Goal: Task Accomplishment & Management: Manage account settings

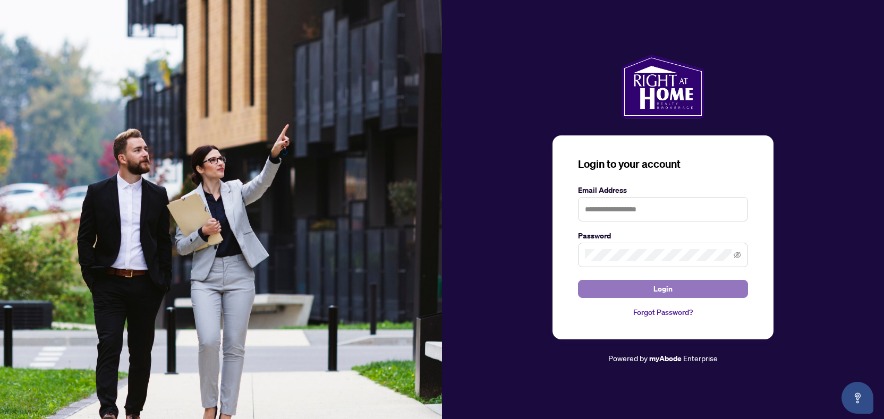
click at [668, 292] on span "Login" at bounding box center [663, 289] width 19 height 17
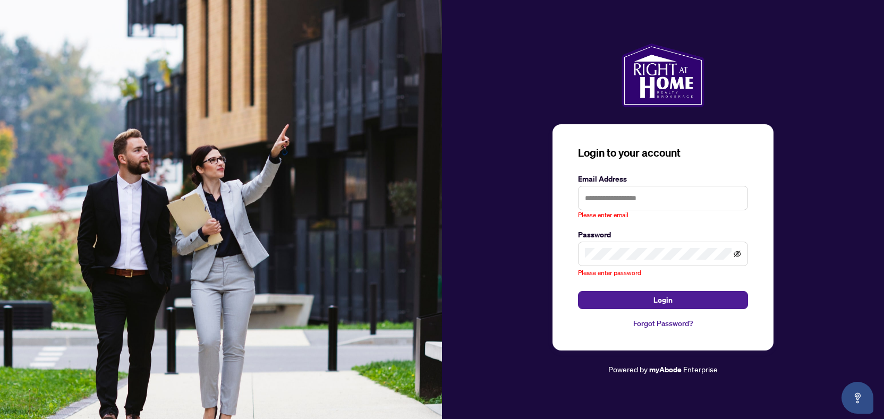
click at [739, 256] on icon "eye-invisible" at bounding box center [737, 253] width 7 height 7
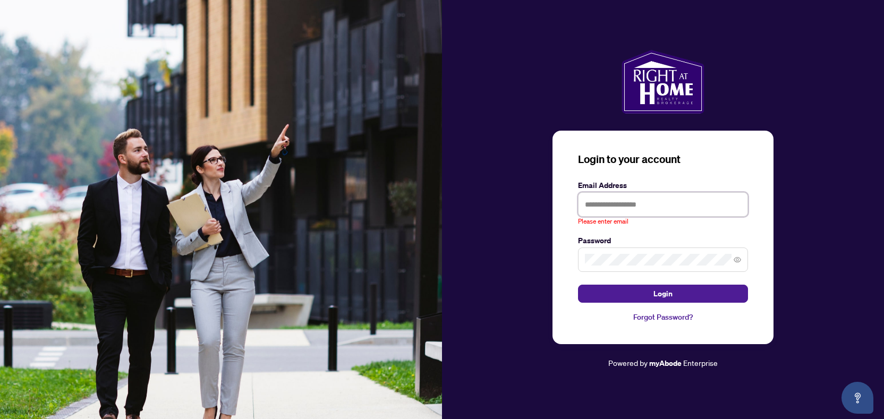
click at [639, 206] on input "text" at bounding box center [663, 204] width 170 height 24
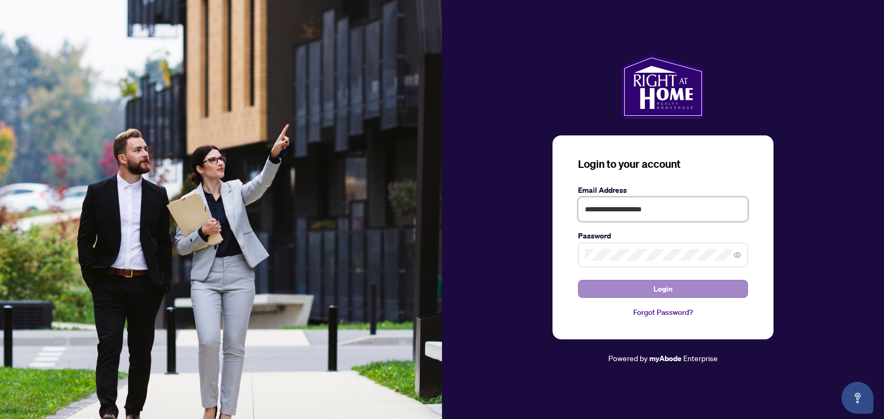
type input "**********"
click at [671, 290] on span "Login" at bounding box center [663, 289] width 19 height 17
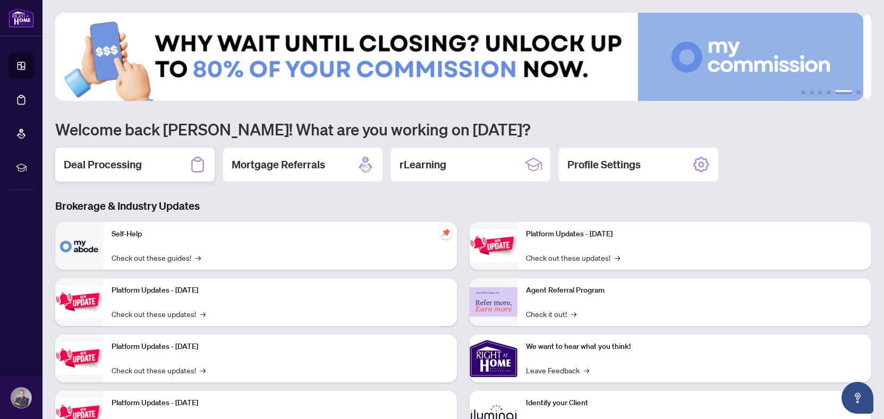
click at [154, 169] on div "Deal Processing" at bounding box center [134, 165] width 159 height 34
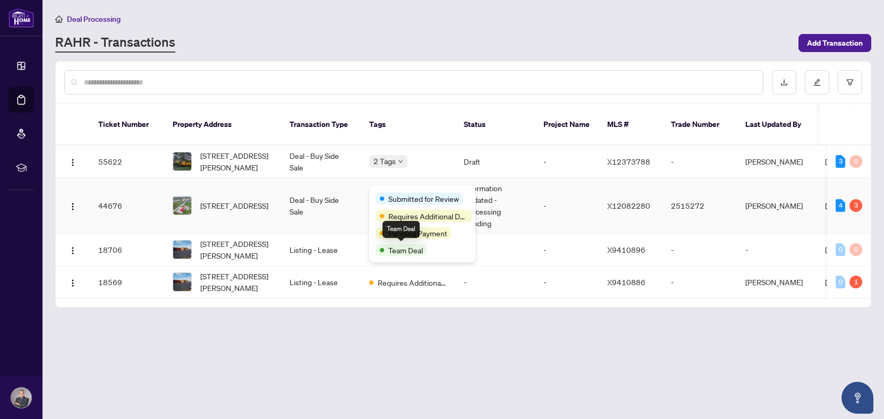
click at [402, 250] on span "Team Deal" at bounding box center [405, 250] width 35 height 12
click at [414, 248] on span "Team Deal" at bounding box center [405, 250] width 35 height 12
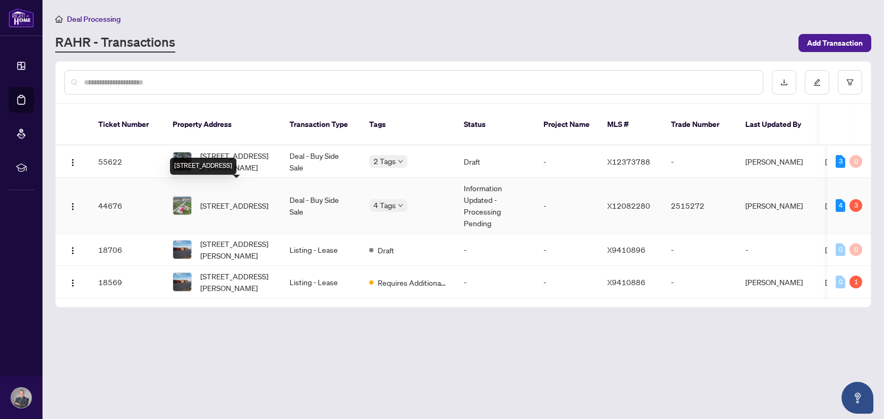
click at [222, 200] on span "[STREET_ADDRESS]" at bounding box center [234, 206] width 68 height 12
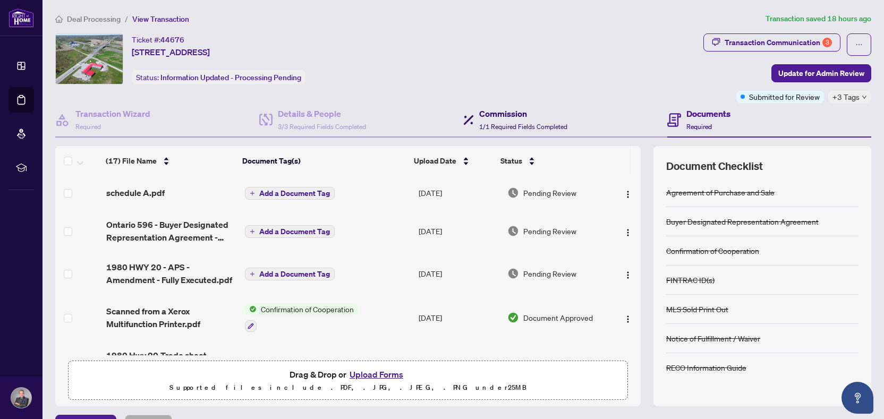
click at [511, 122] on div "Commission 1/1 Required Fields Completed" at bounding box center [523, 119] width 88 height 25
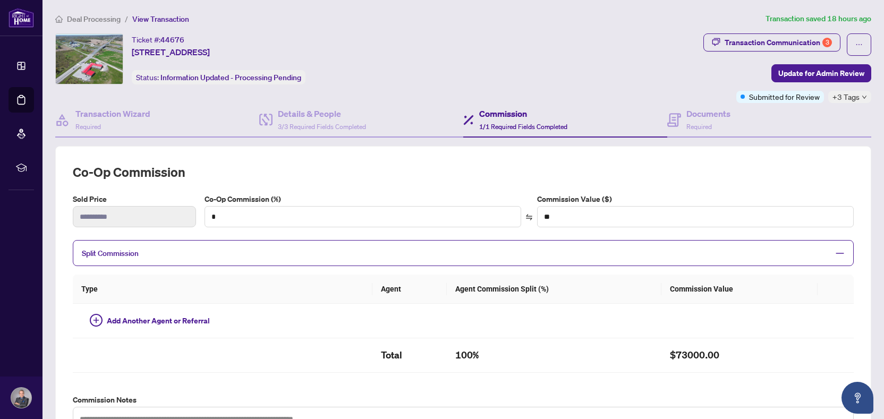
type input "*"
type input "*******"
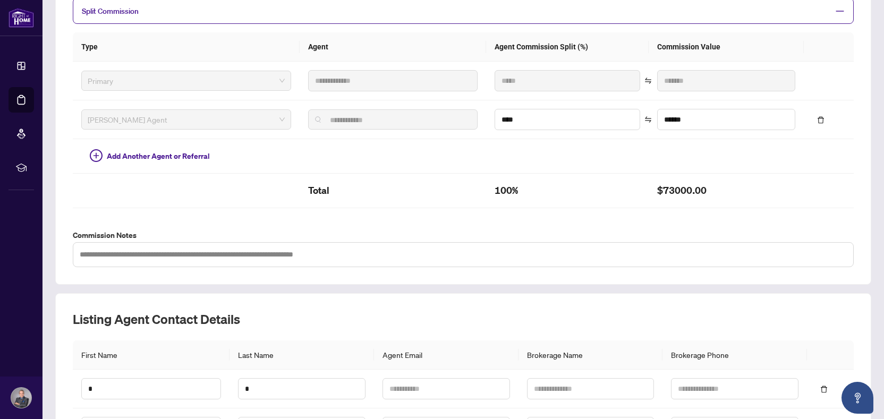
scroll to position [126, 0]
